Goal: Navigation & Orientation: Find specific page/section

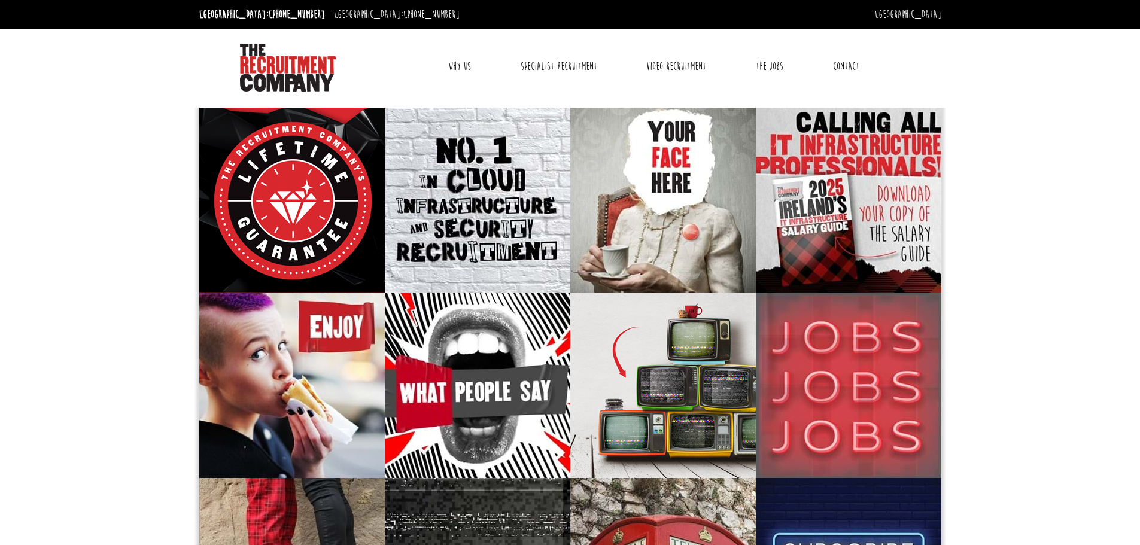
click at [449, 71] on link "Why Us" at bounding box center [459, 66] width 41 height 30
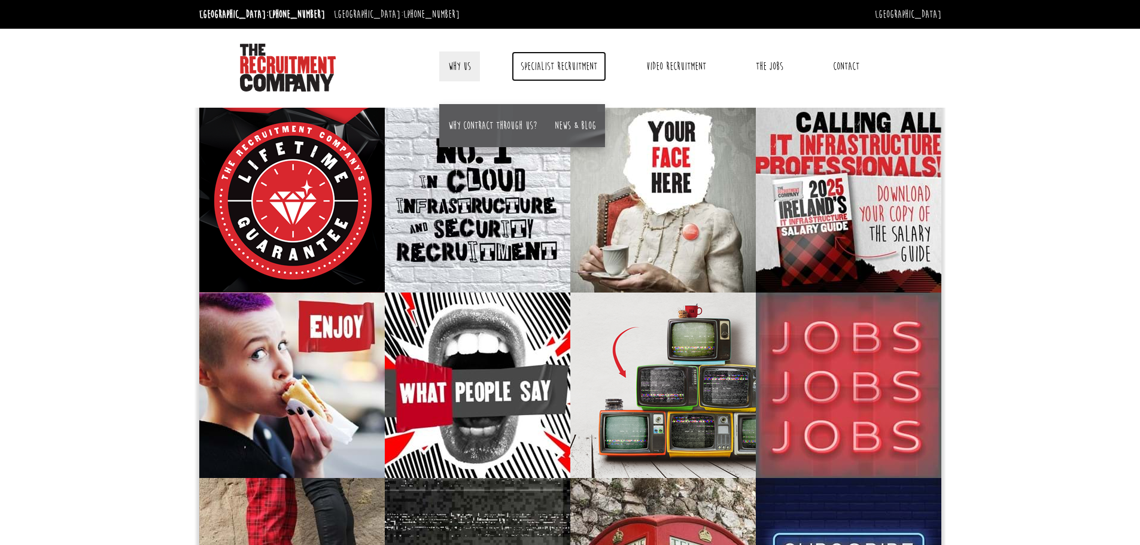
click at [569, 69] on link "Specialist Recruitment" at bounding box center [559, 66] width 95 height 30
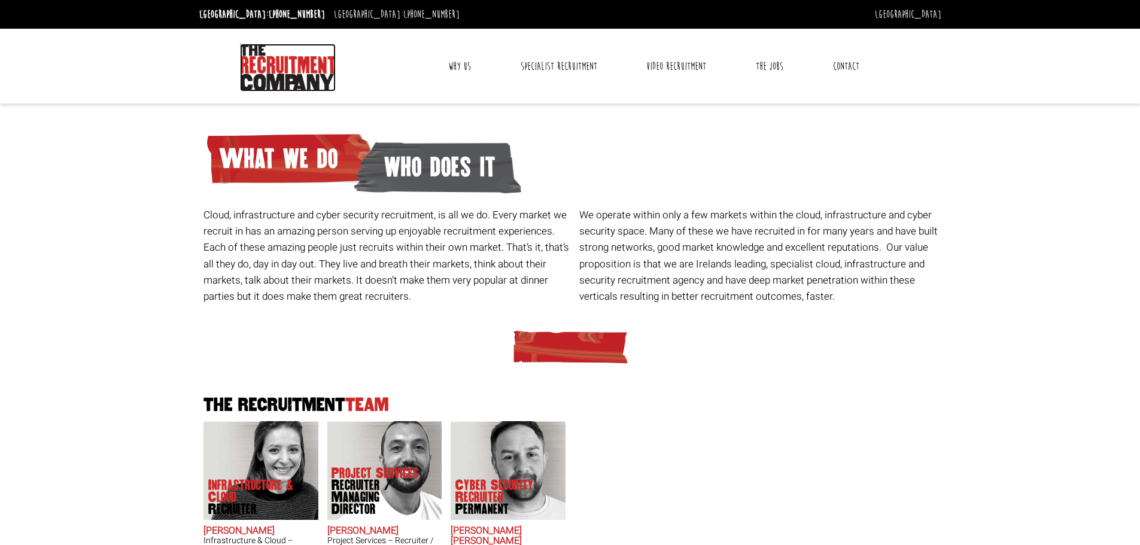
click at [261, 60] on img at bounding box center [288, 68] width 96 height 48
